Goal: Transaction & Acquisition: Subscribe to service/newsletter

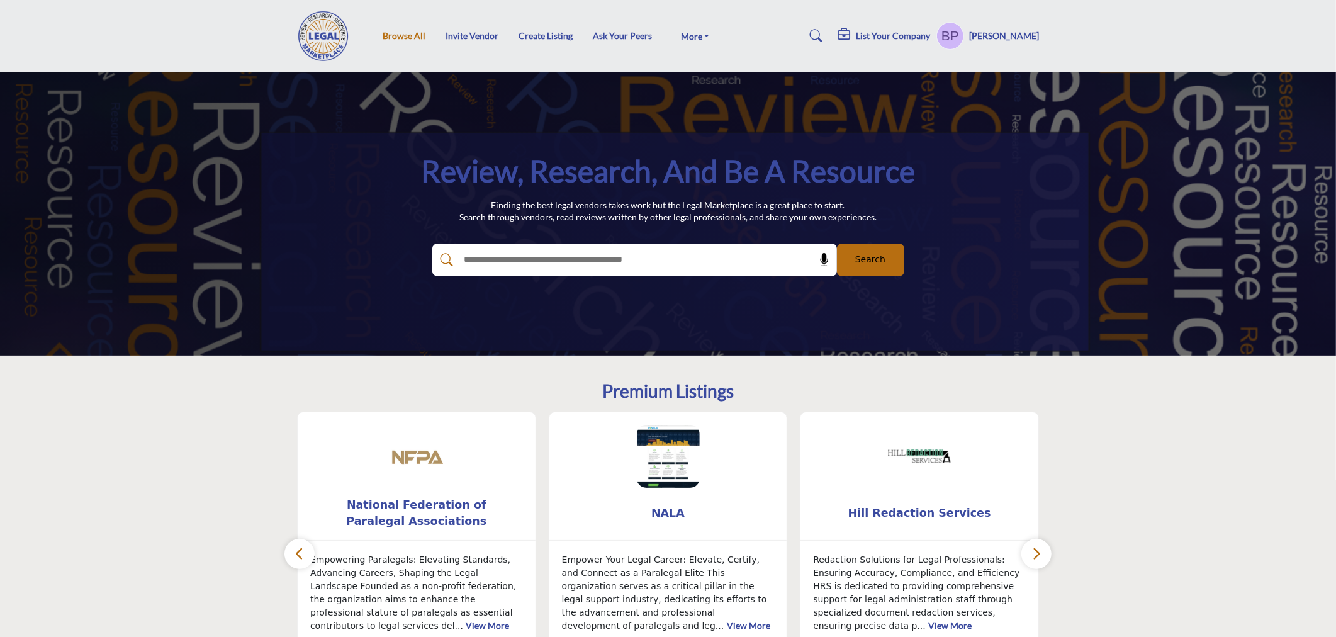
click at [407, 38] on link "Browse All" at bounding box center [404, 35] width 43 height 11
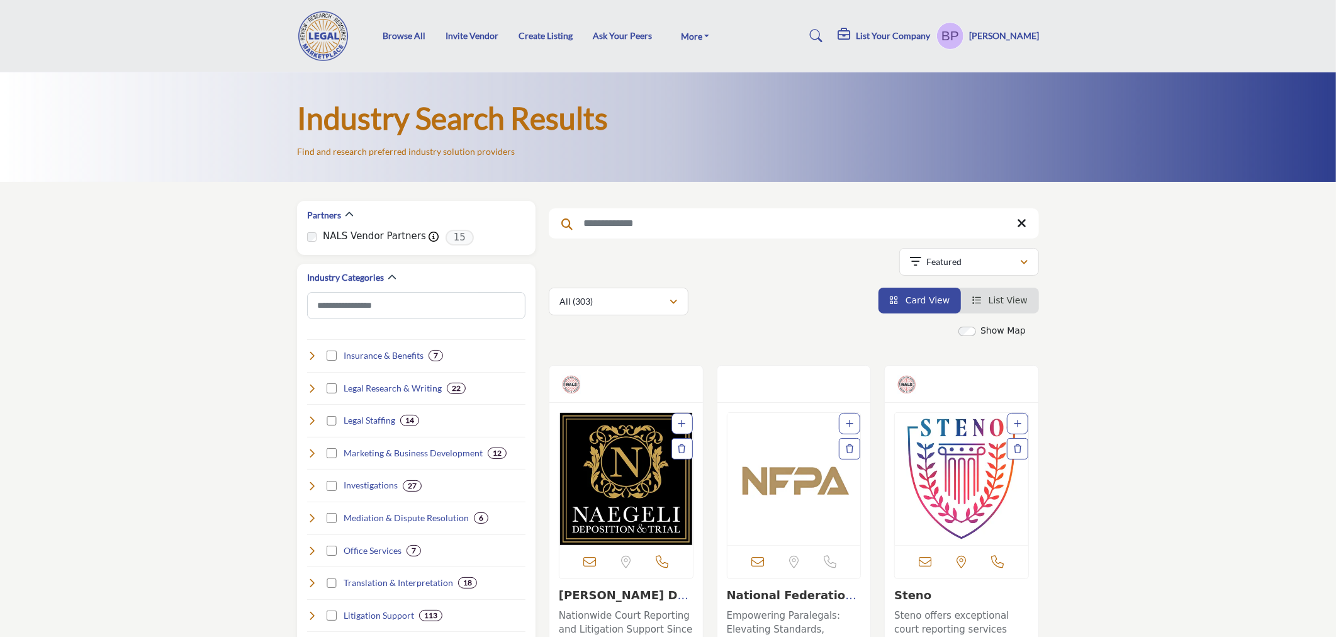
click at [797, 480] on img "Open Listing in new tab" at bounding box center [794, 479] width 133 height 132
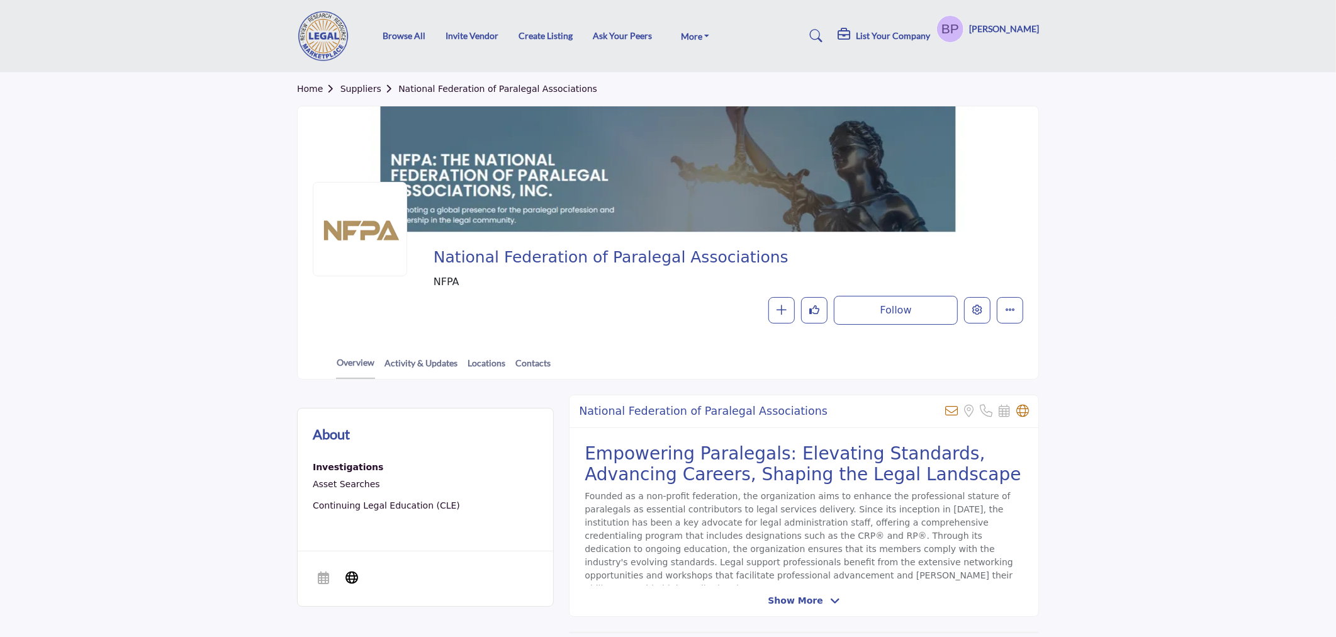
click at [0, 0] on div at bounding box center [0, 0] width 0 height 0
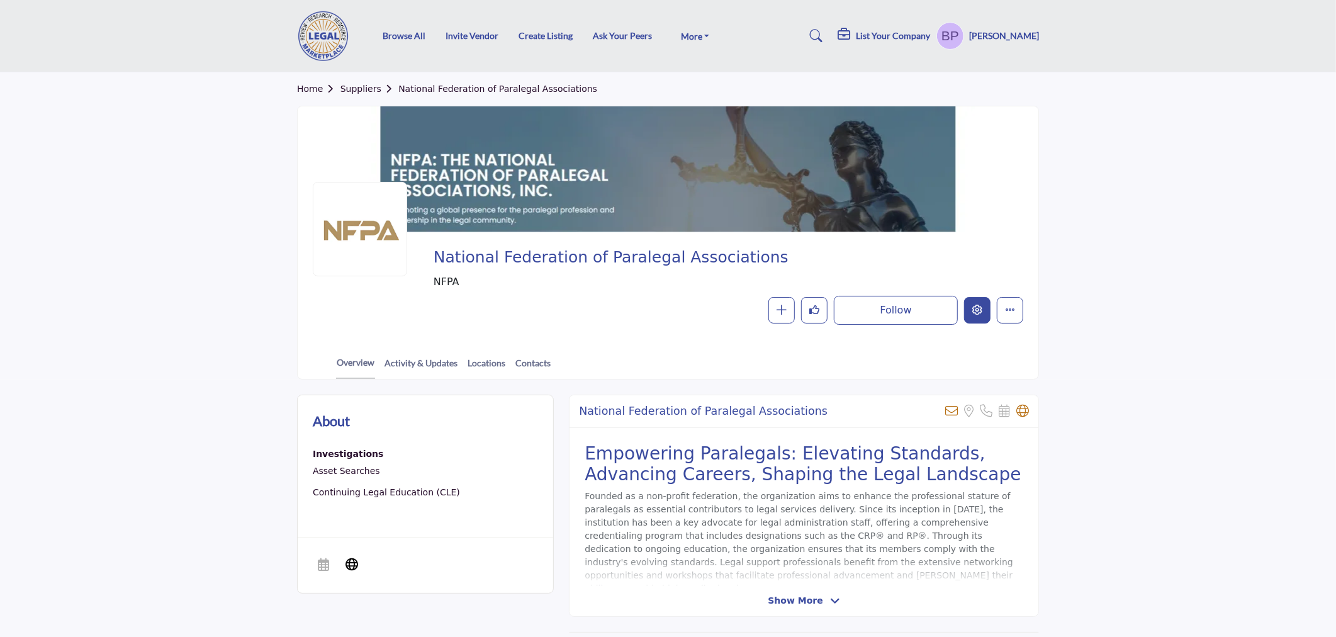
click at [978, 310] on icon "Edit company" at bounding box center [978, 310] width 10 height 10
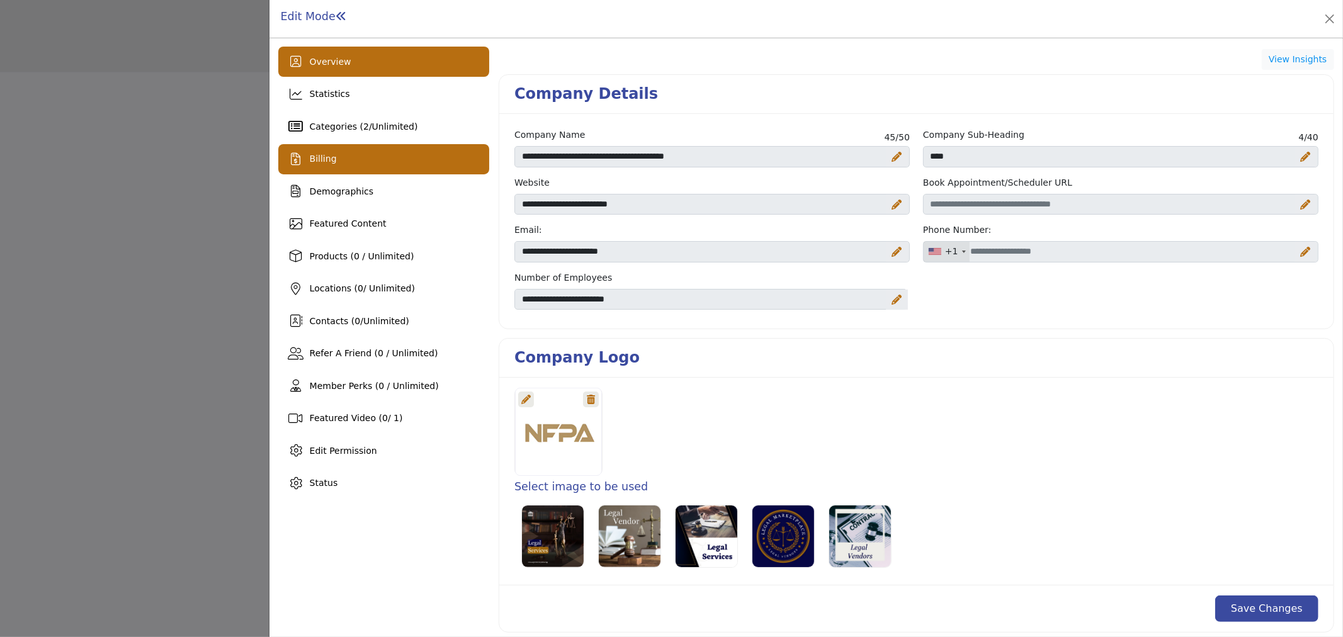
click at [375, 166] on div "Billing" at bounding box center [383, 159] width 211 height 30
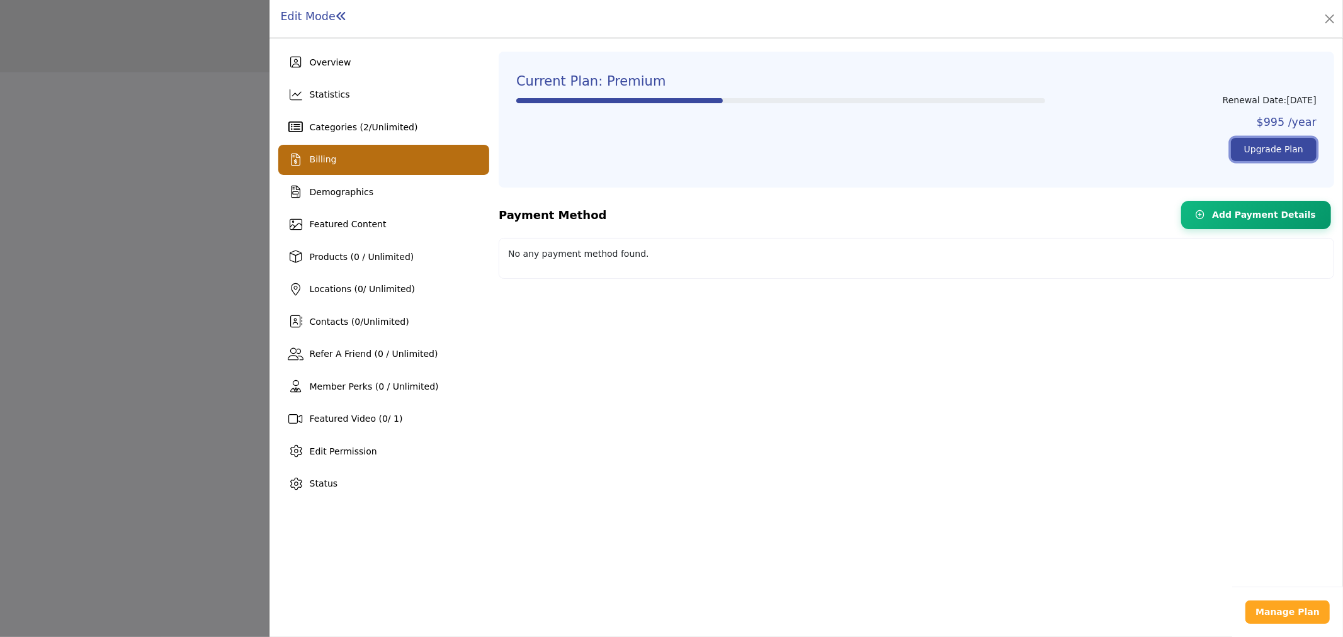
click at [1260, 142] on link "Upgrade Plan" at bounding box center [1274, 149] width 86 height 23
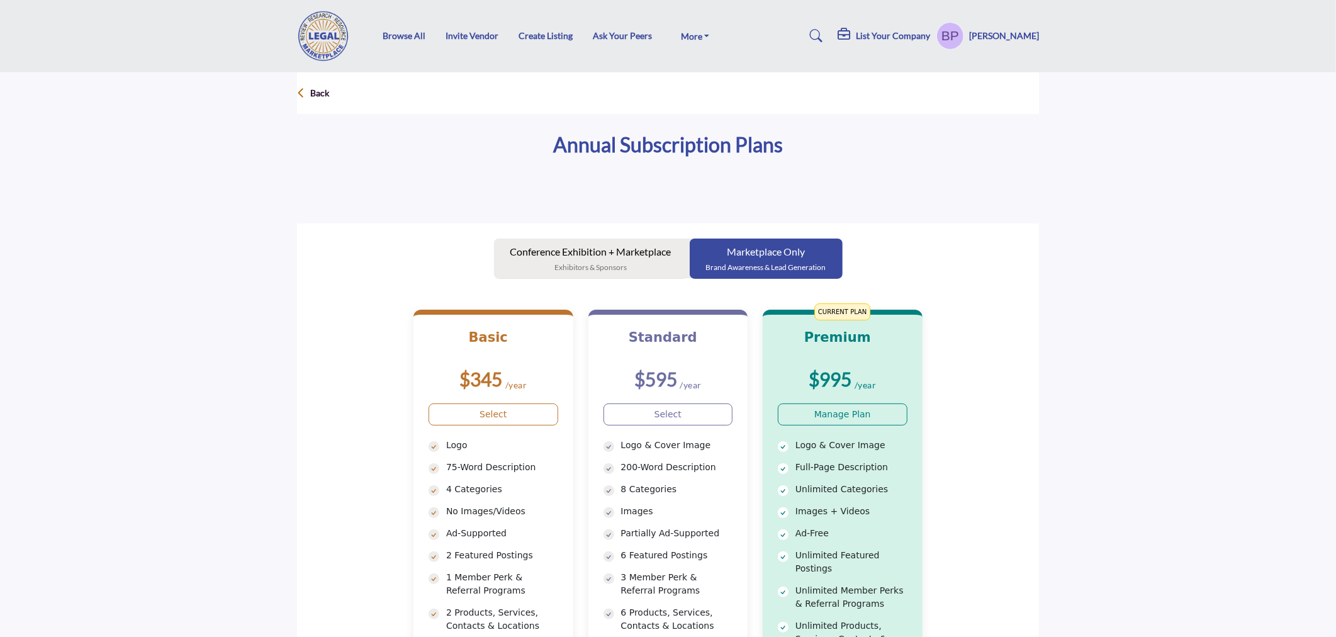
click at [618, 255] on p "Conference Exhibition + Marketplace" at bounding box center [591, 251] width 161 height 15
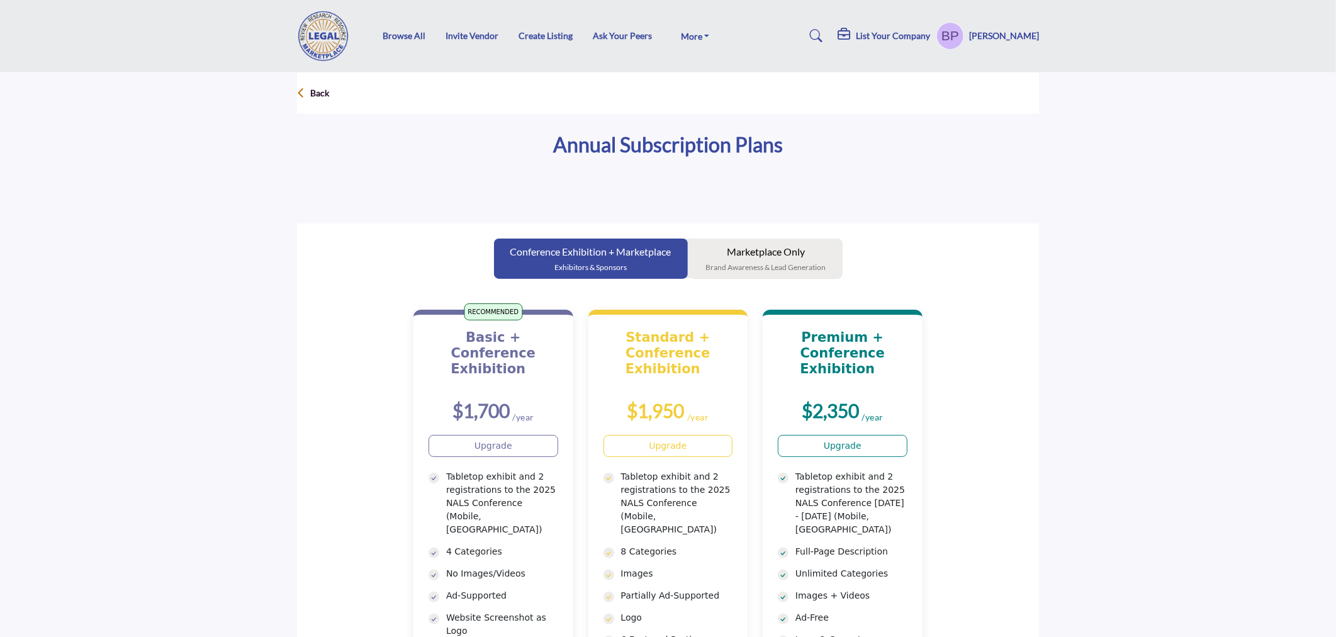
click at [738, 240] on button "Marketplace Only Brand Awareness & Lead Generation" at bounding box center [766, 259] width 153 height 40
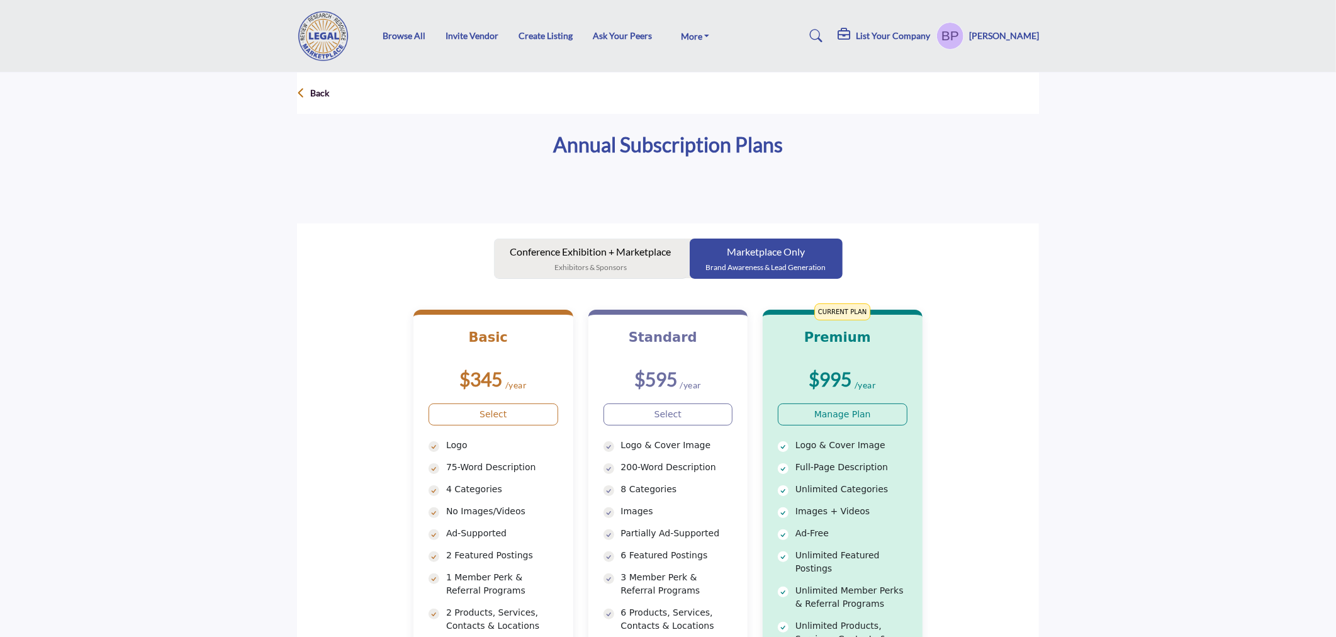
click at [645, 247] on p "Conference Exhibition + Marketplace" at bounding box center [591, 251] width 161 height 15
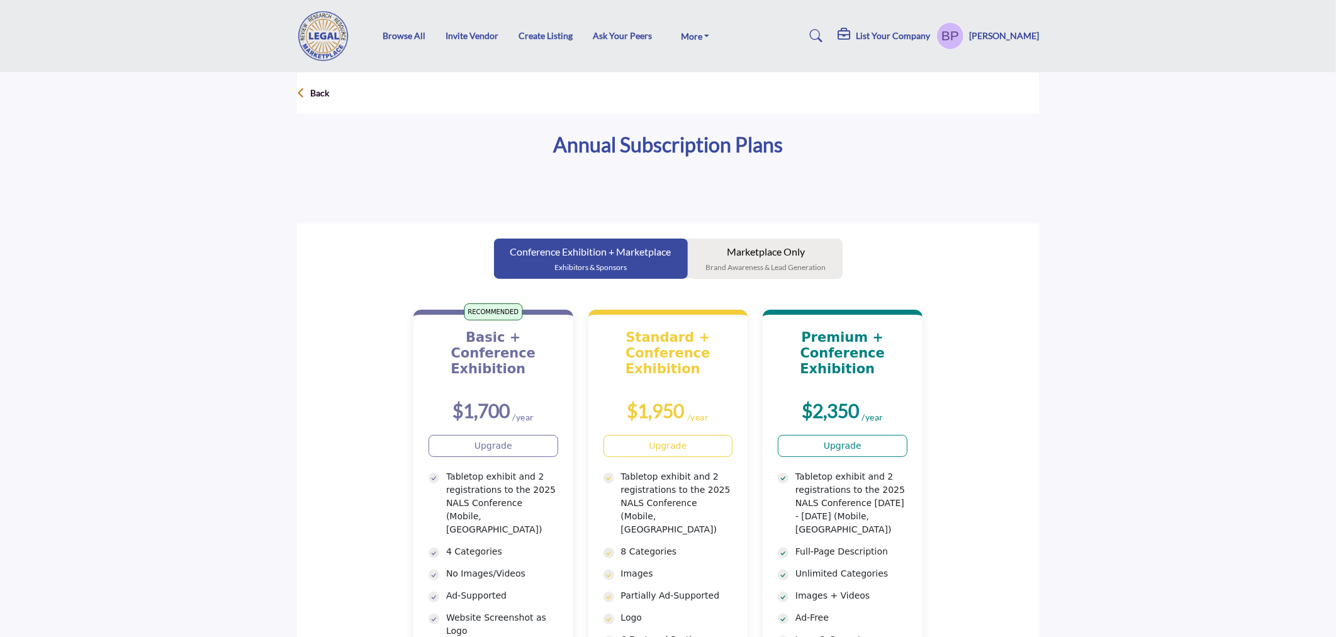
click at [737, 242] on button "Marketplace Only Brand Awareness & Lead Generation" at bounding box center [766, 259] width 153 height 40
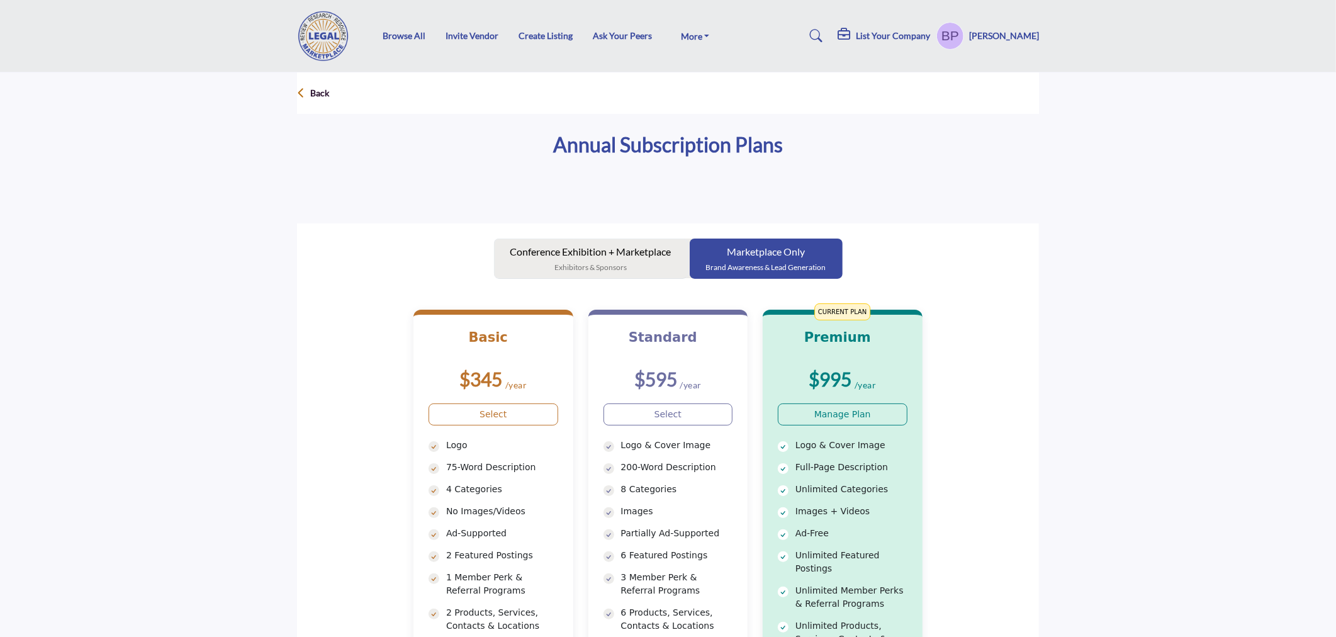
click at [618, 266] on p "Exhibitors & Sponsors" at bounding box center [591, 267] width 161 height 11
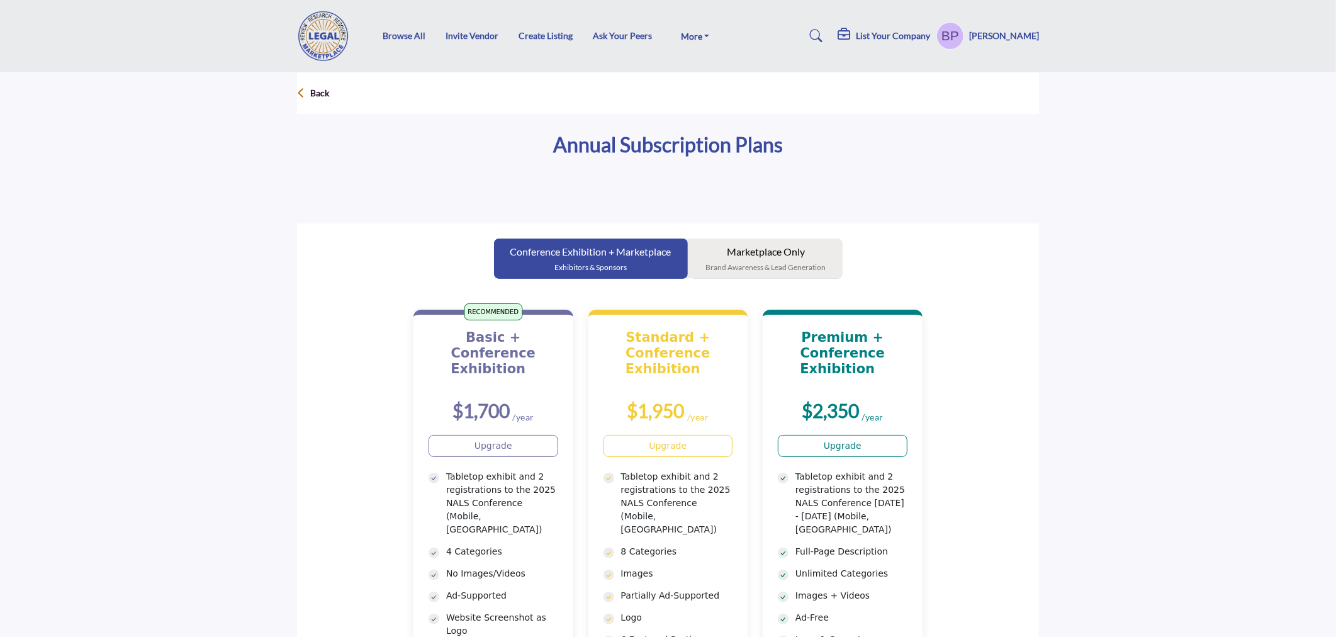
click at [733, 254] on p "Marketplace Only" at bounding box center [766, 251] width 120 height 15
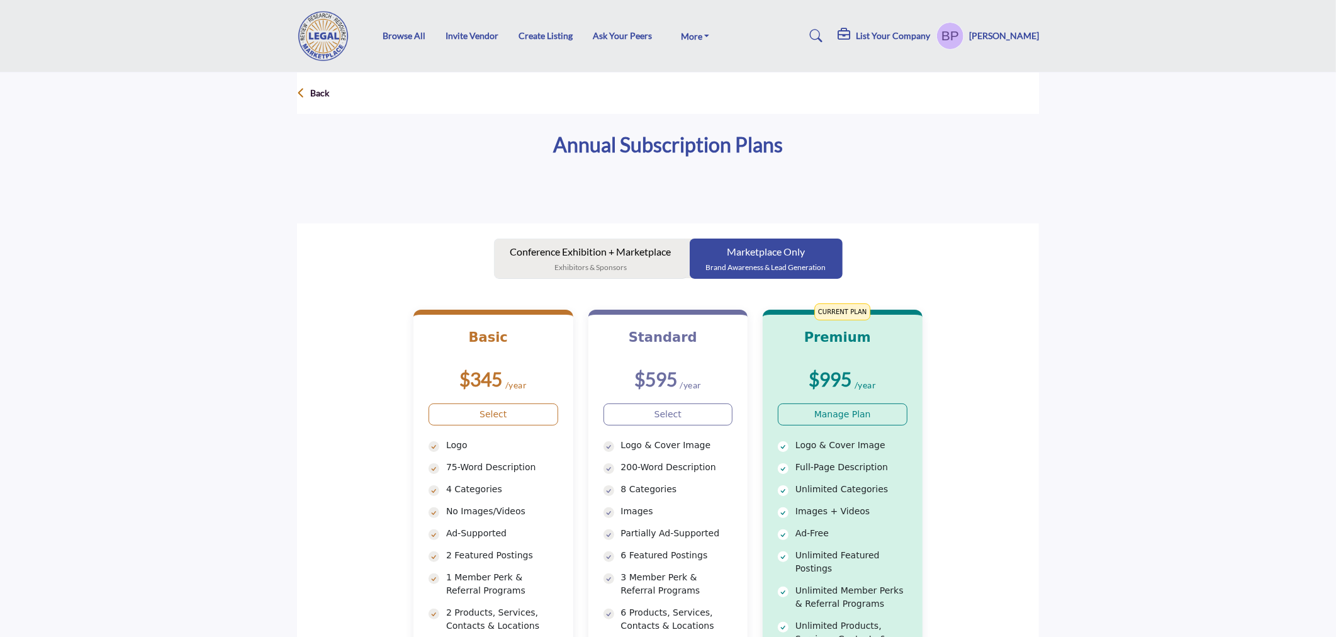
click at [633, 252] on p "Conference Exhibition + Marketplace" at bounding box center [591, 251] width 161 height 15
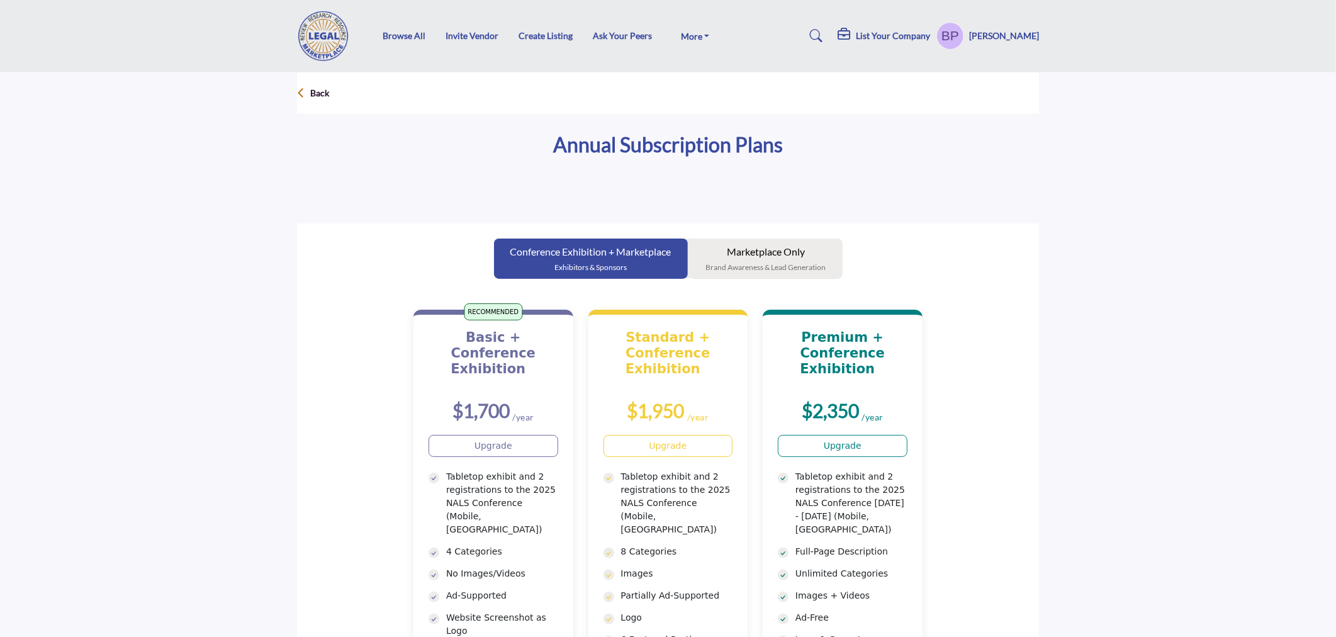
click at [720, 247] on p "Marketplace Only" at bounding box center [766, 251] width 120 height 15
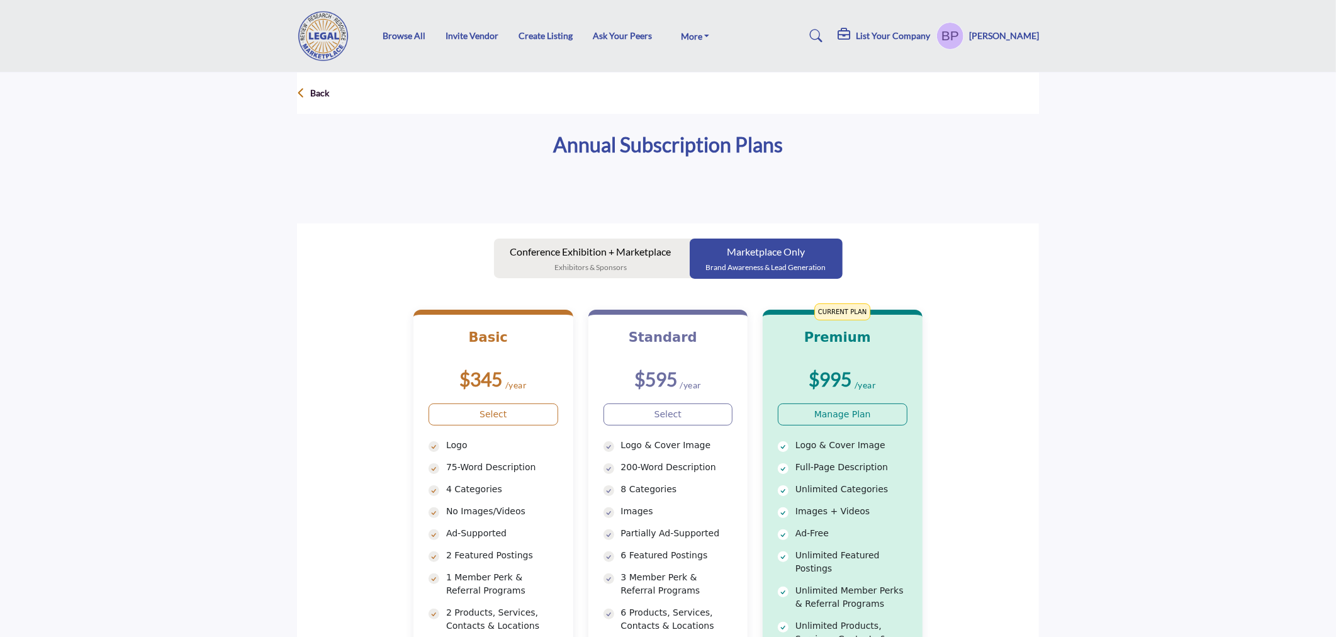
click at [325, 103] on div "Back" at bounding box center [313, 93] width 32 height 23
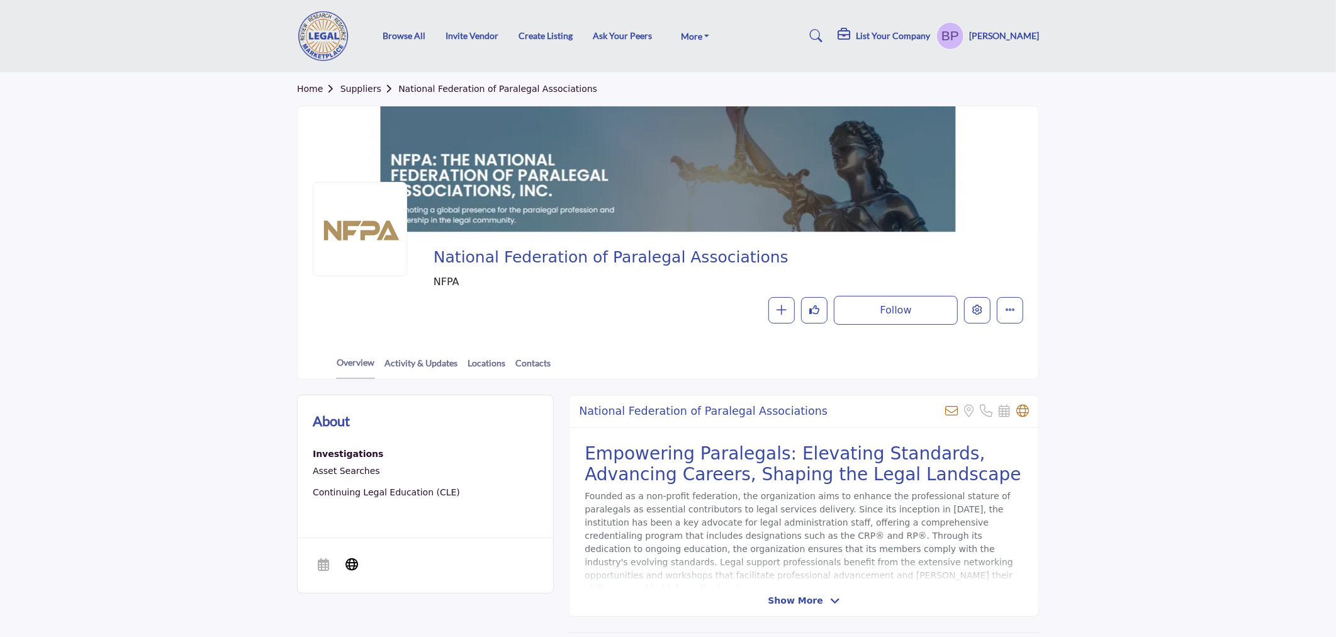
click at [1209, 268] on section "Home Suppliers National Federation of Paralegal Associations National Federatio…" at bounding box center [668, 225] width 1336 height 307
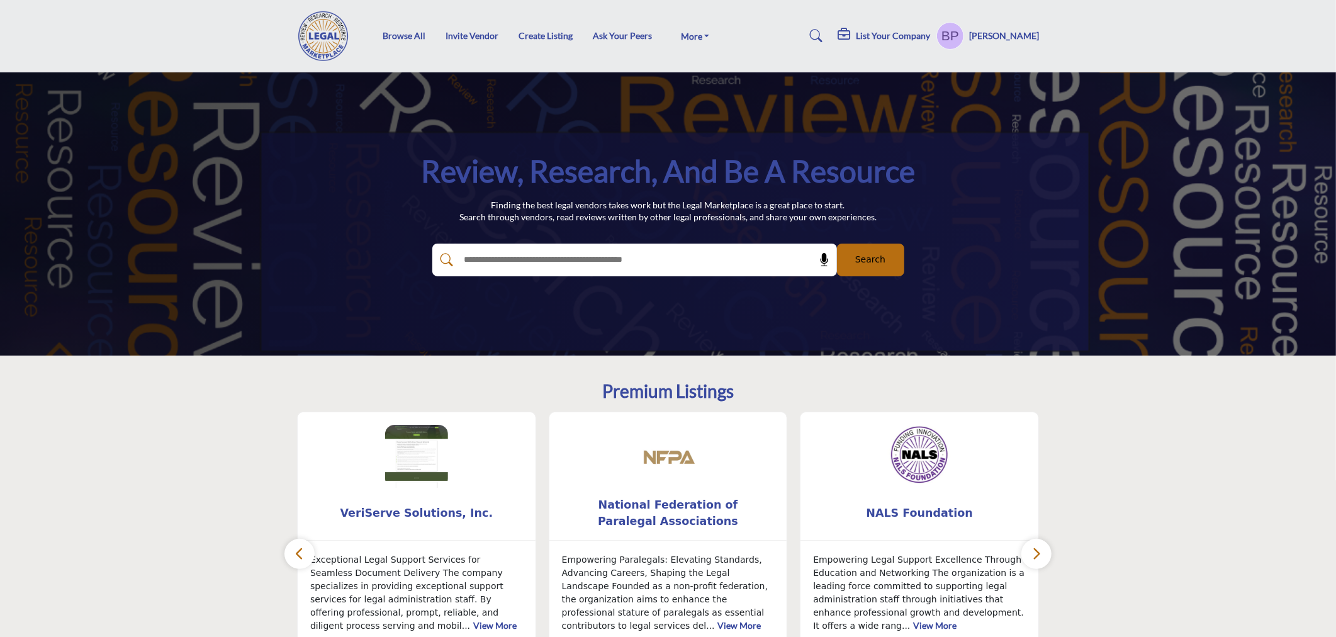
click at [898, 28] on div "List Your Company" at bounding box center [884, 35] width 93 height 15
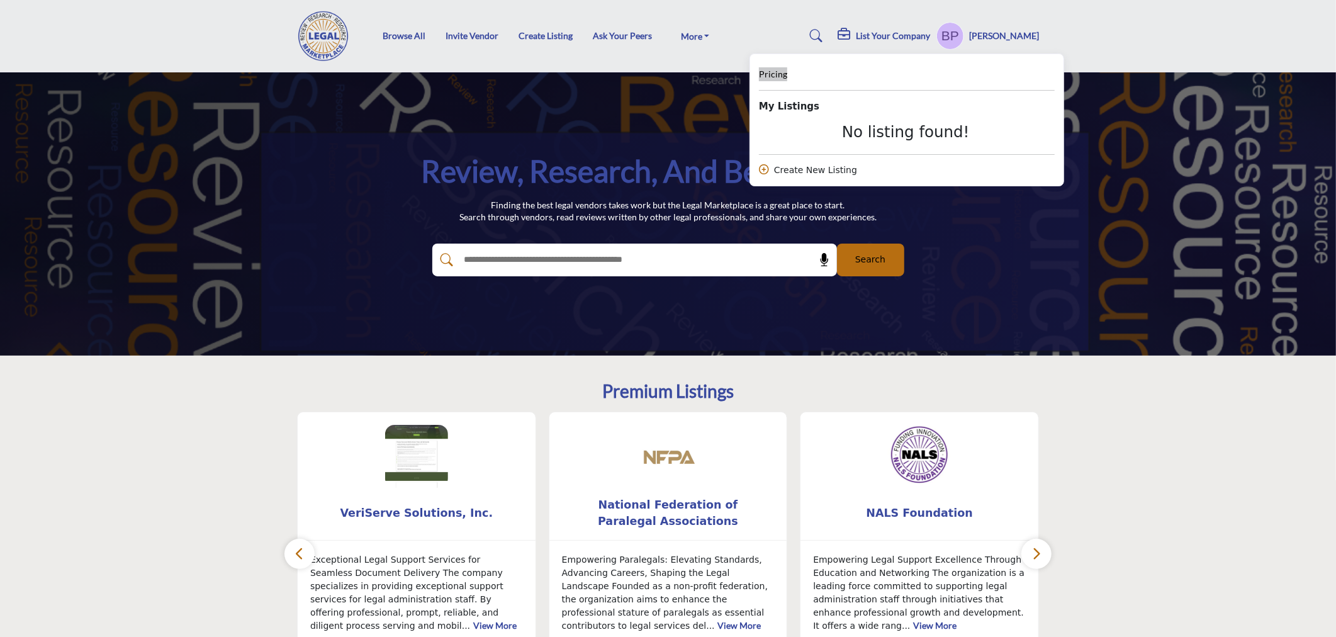
click at [787, 70] on span "Pricing" at bounding box center [773, 74] width 28 height 11
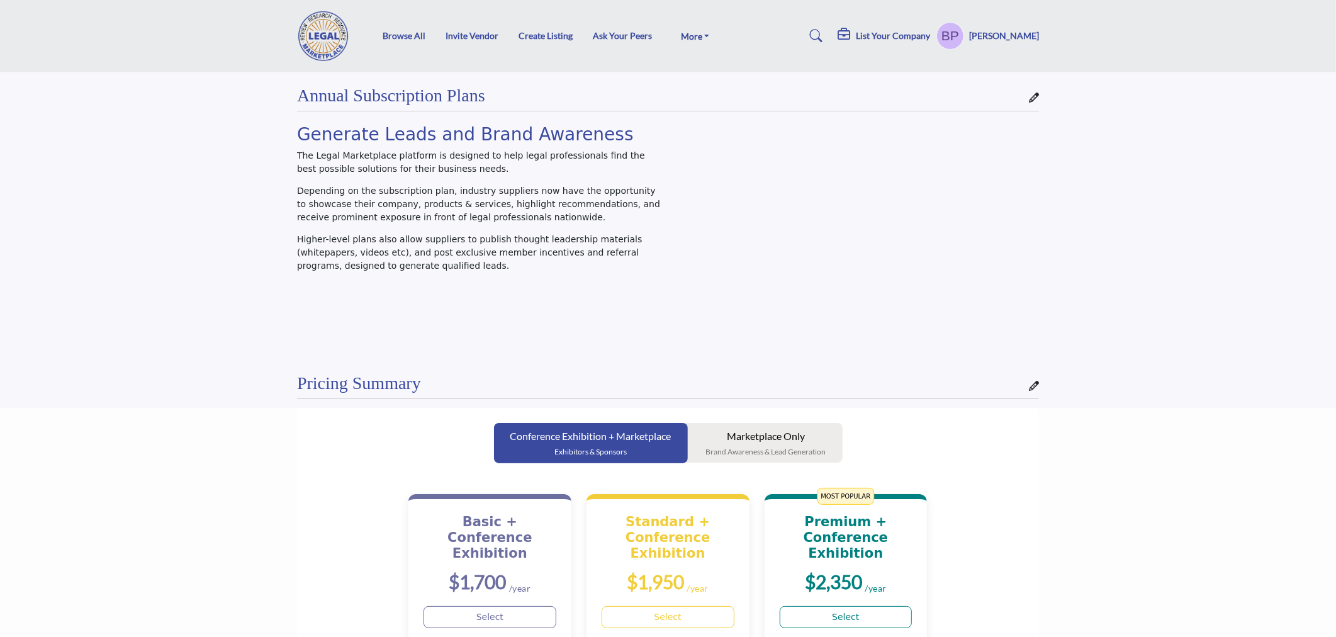
drag, startPoint x: 1169, startPoint y: 315, endPoint x: 1144, endPoint y: 292, distance: 33.9
click at [330, 39] on img at bounding box center [326, 36] width 59 height 50
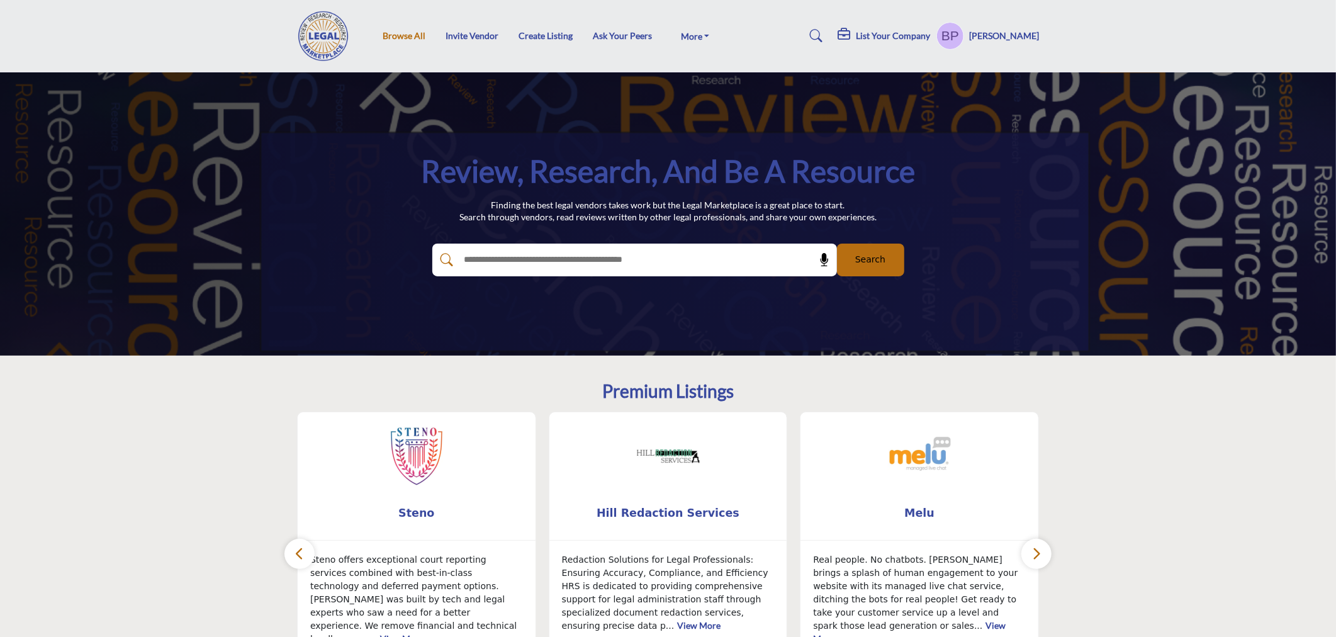
click at [418, 33] on link "Browse All" at bounding box center [404, 35] width 43 height 11
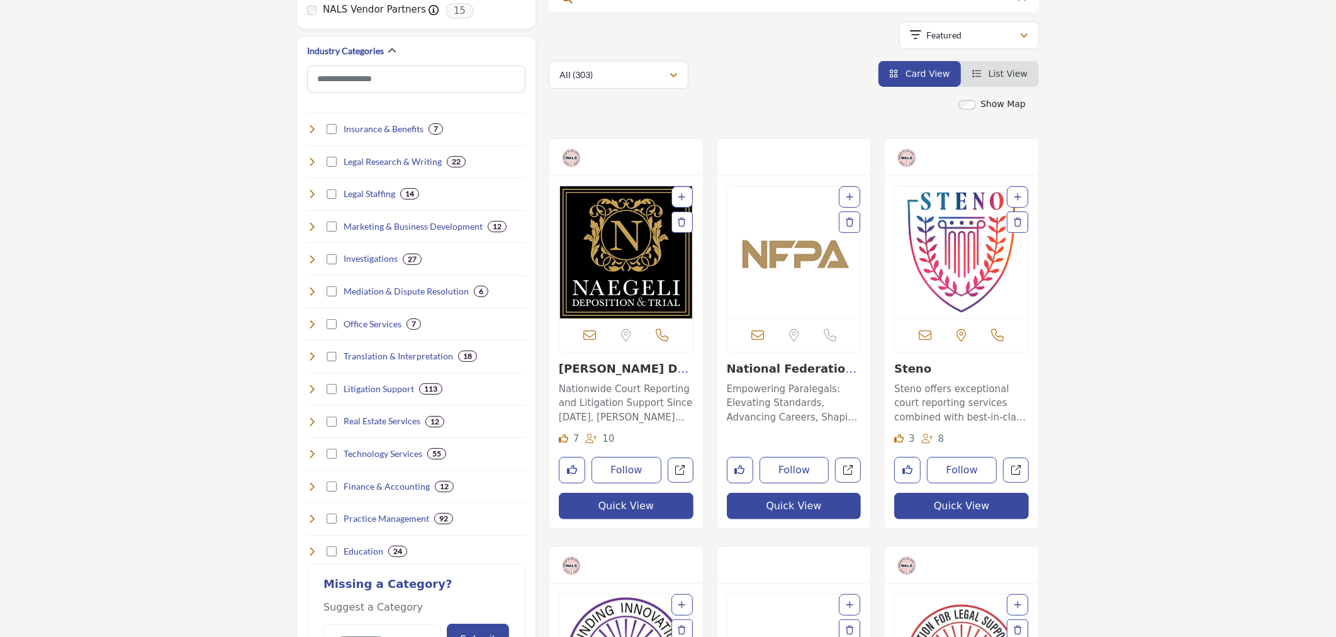
scroll to position [349, 0]
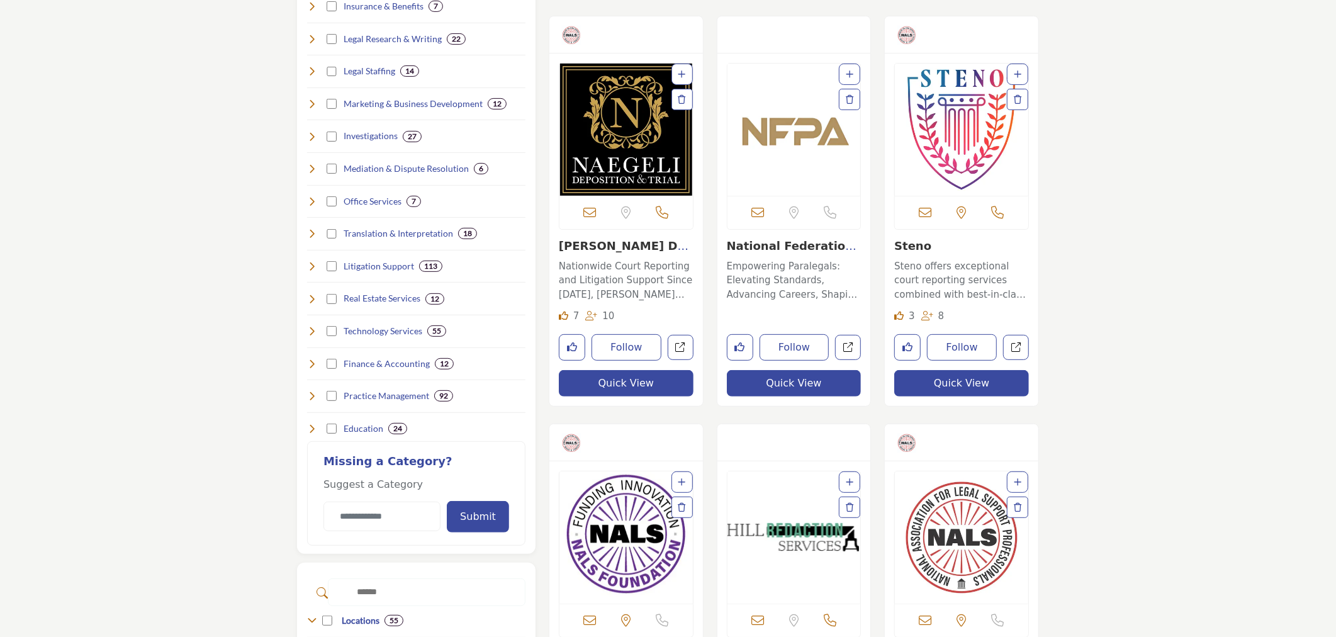
click at [603, 127] on img "Open Listing in new tab" at bounding box center [626, 130] width 133 height 132
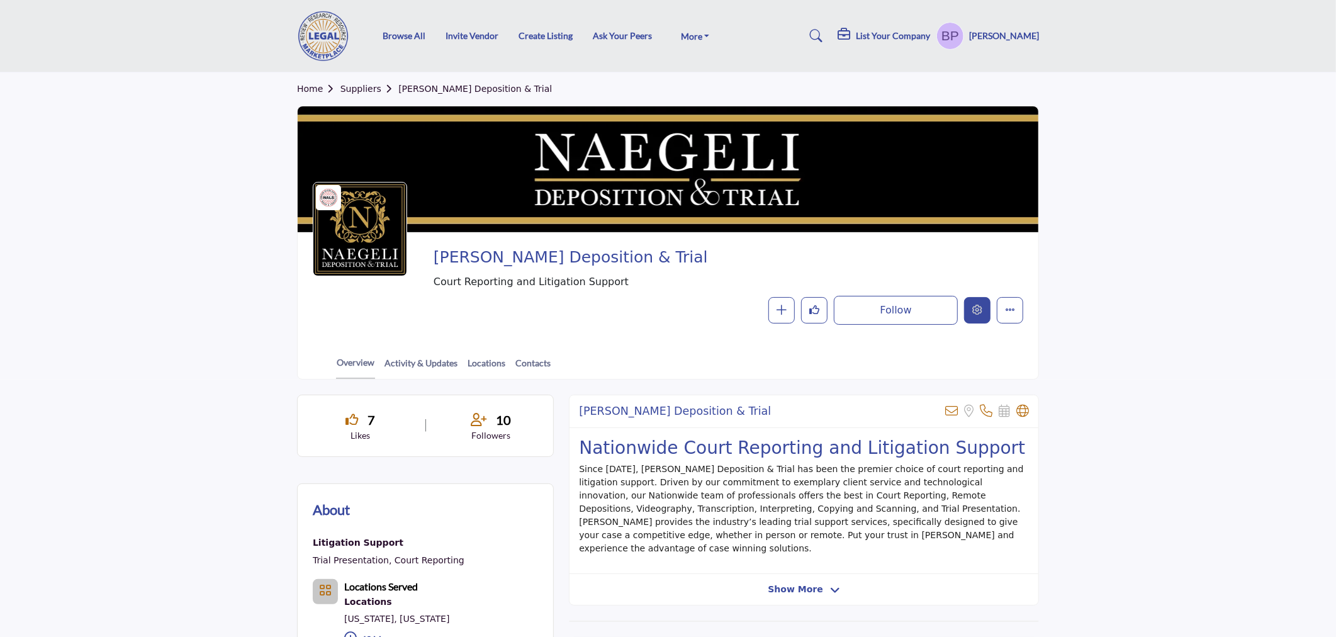
click at [984, 306] on button "Edit company" at bounding box center [977, 310] width 26 height 26
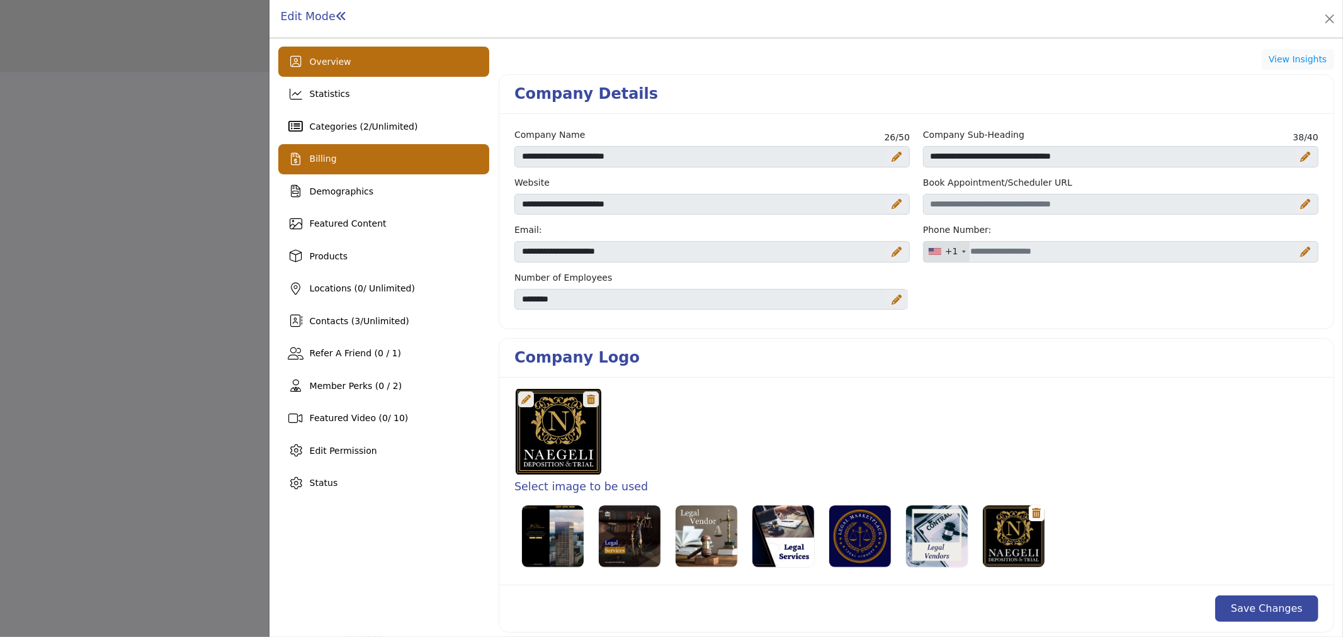
click at [387, 166] on div "Billing" at bounding box center [383, 159] width 211 height 30
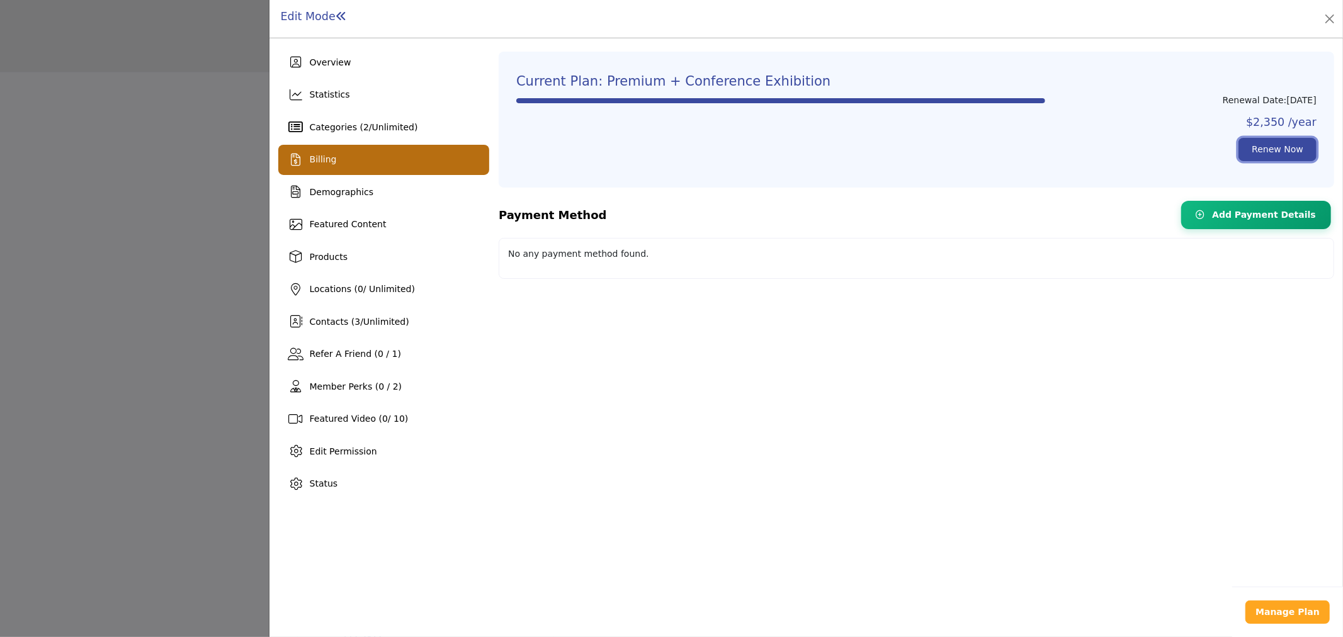
click at [1264, 147] on link "Renew Now" at bounding box center [1277, 149] width 78 height 23
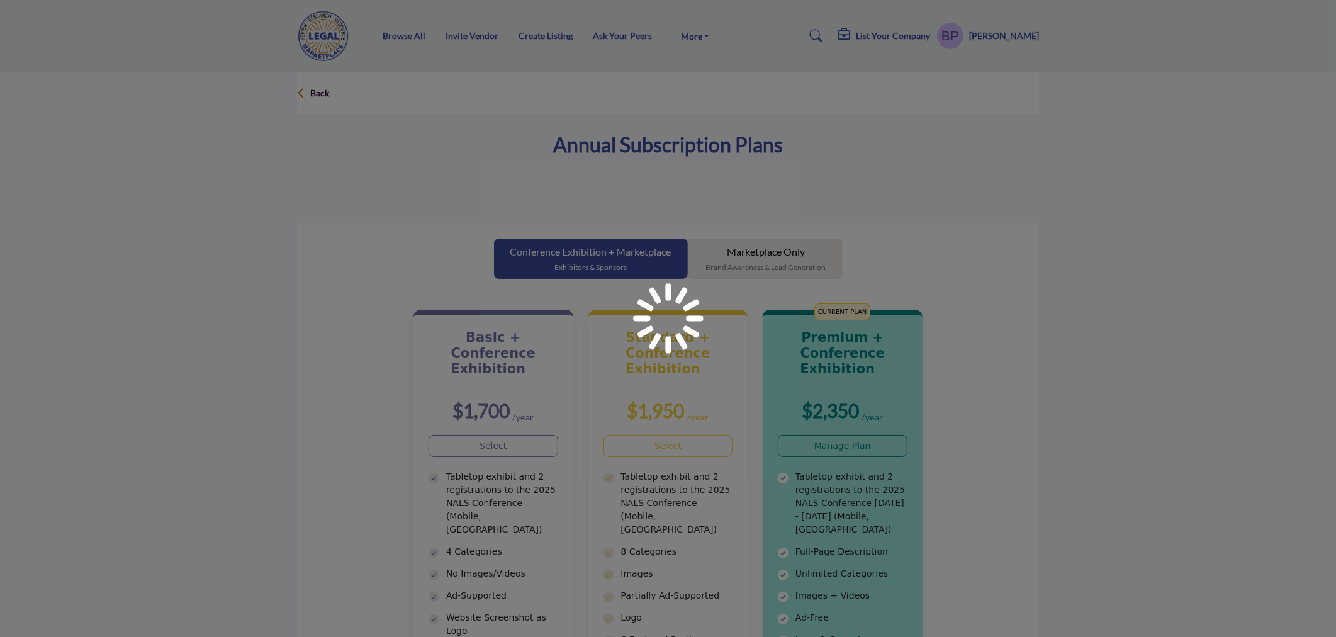
click at [791, 262] on div at bounding box center [668, 318] width 1336 height 637
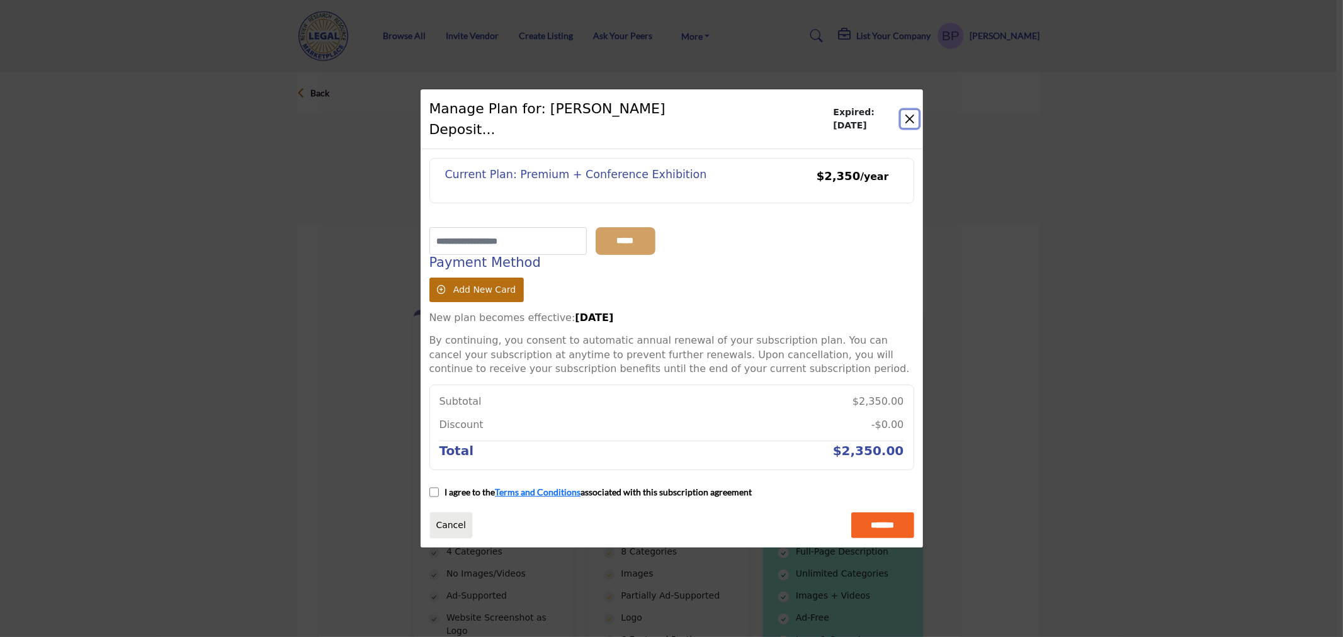
click at [903, 116] on button "Close" at bounding box center [909, 119] width 17 height 18
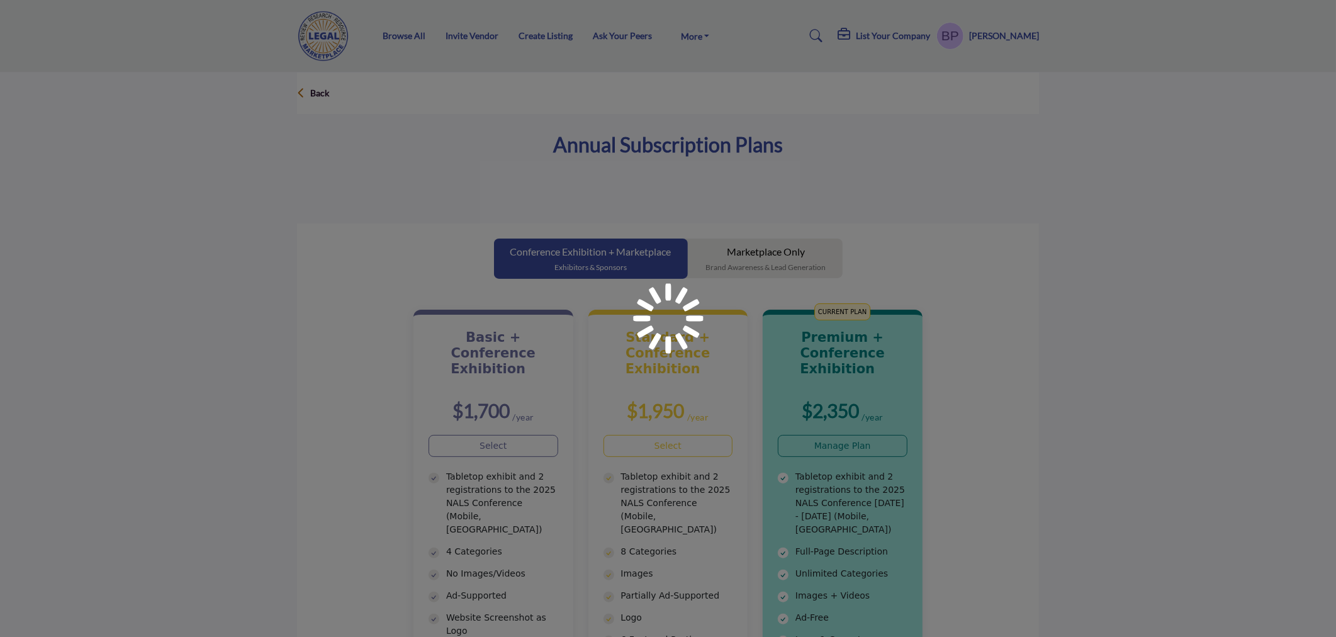
click at [312, 91] on div at bounding box center [668, 318] width 1336 height 637
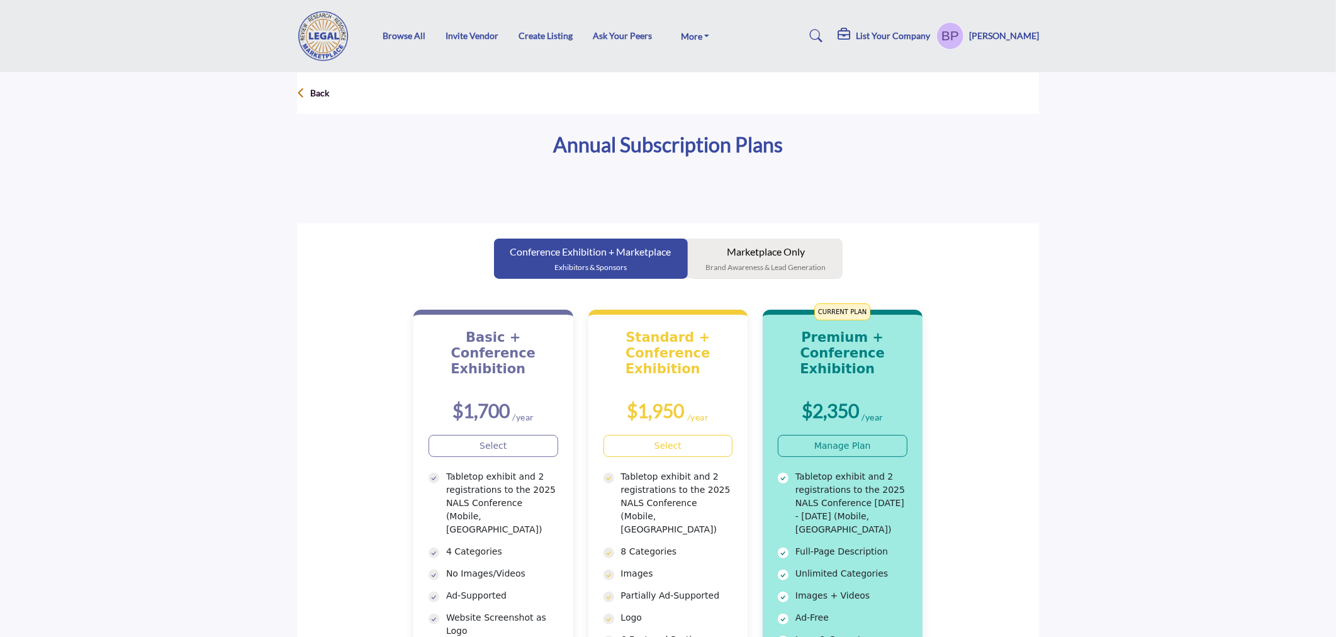
click at [770, 259] on p "Marketplace Only" at bounding box center [766, 251] width 120 height 15
click at [770, 259] on button "Marketplace Only Brand Awareness & Lead Generation" at bounding box center [766, 259] width 153 height 40
